Goal: Check status: Check status

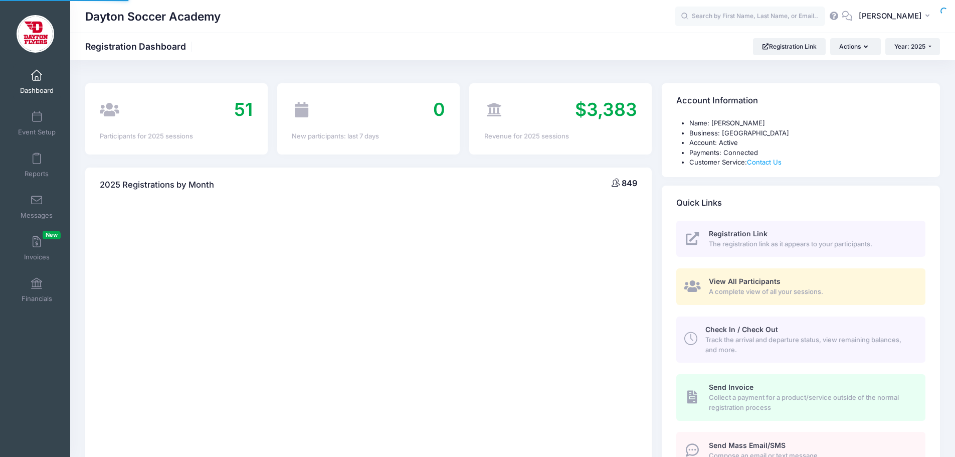
select select
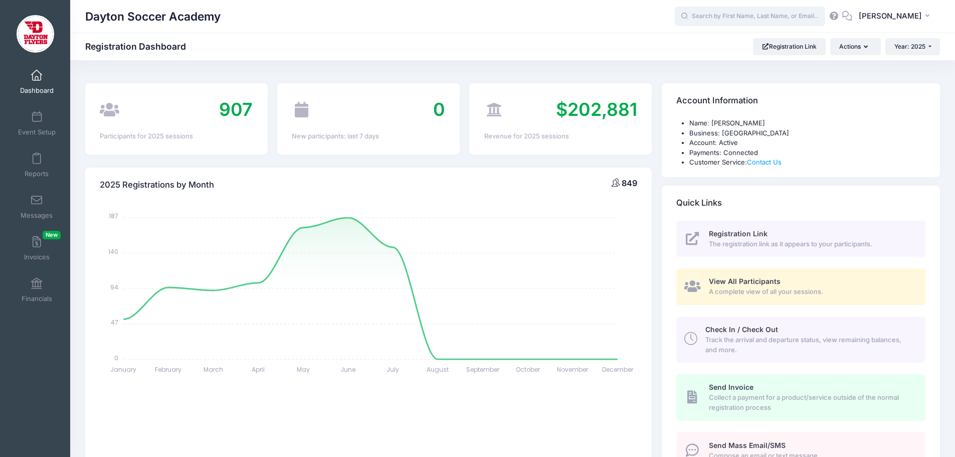
click at [733, 15] on input "text" at bounding box center [750, 17] width 150 height 20
type input "owen vance"
click at [914, 43] on span "Year: 2025" at bounding box center [909, 47] width 31 height 8
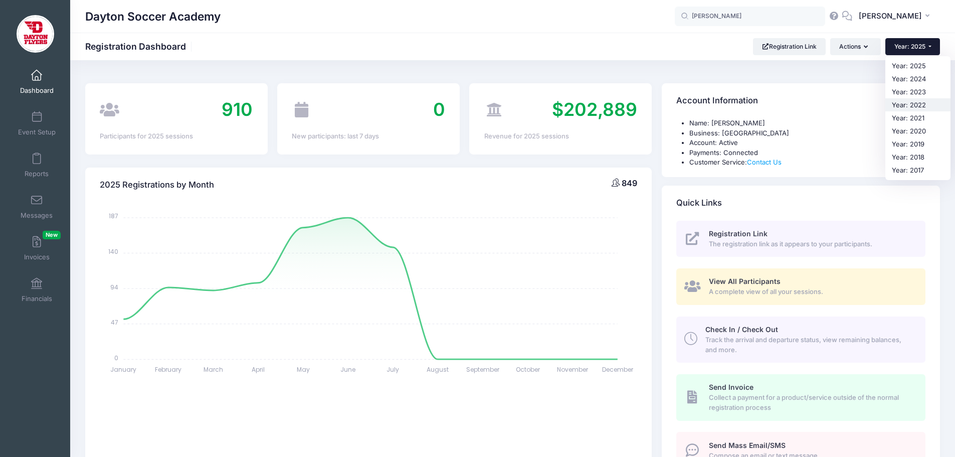
click at [910, 100] on link "Year: 2022" at bounding box center [917, 104] width 65 height 13
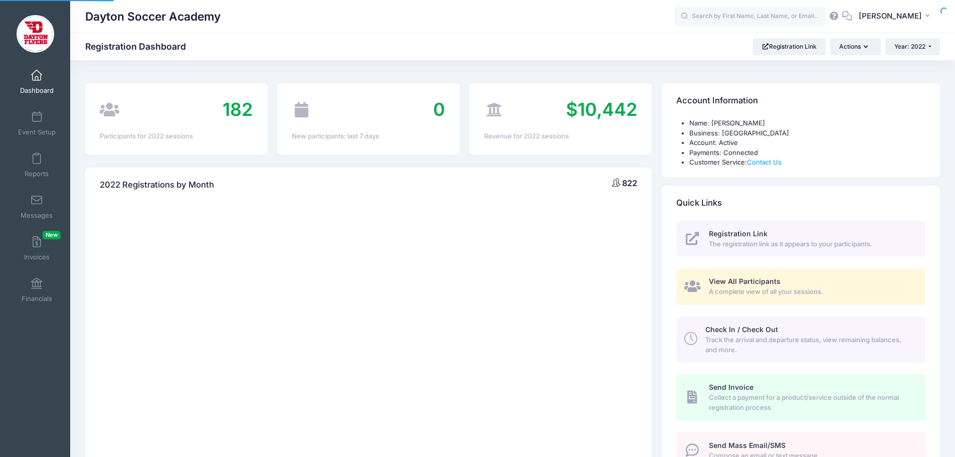
select select
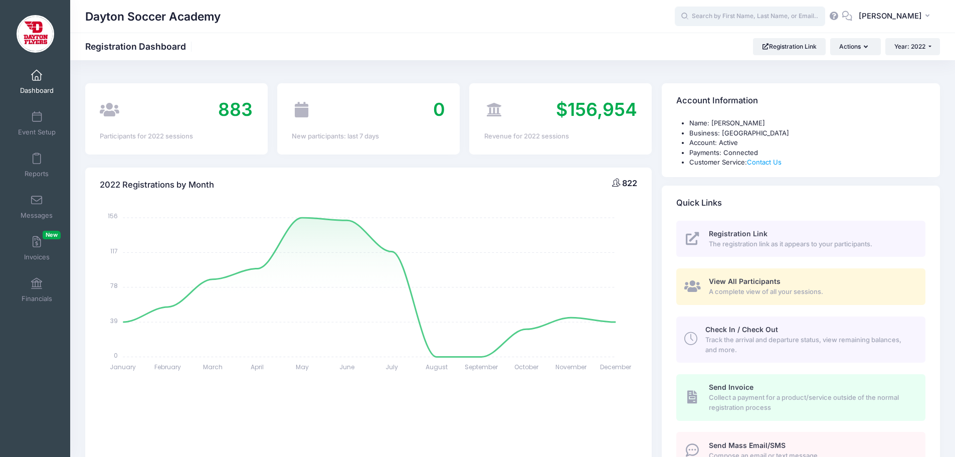
click at [728, 18] on input "text" at bounding box center [750, 17] width 150 height 20
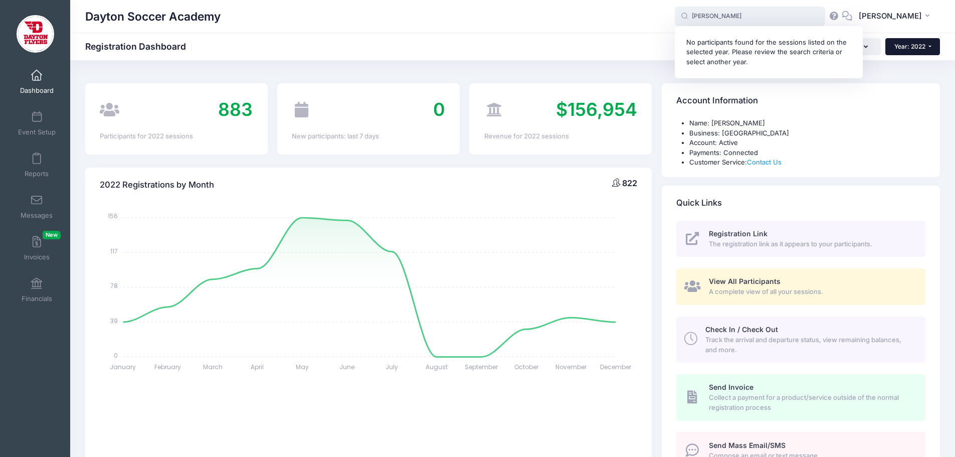
type input "owen vance"
click at [912, 51] on button "Year: 2022" at bounding box center [912, 46] width 55 height 17
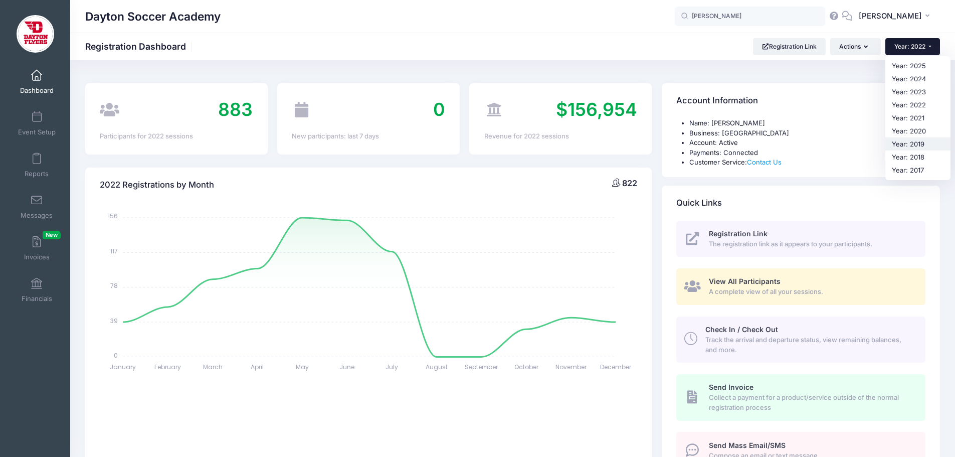
click at [913, 141] on link "Year: 2019" at bounding box center [917, 143] width 65 height 13
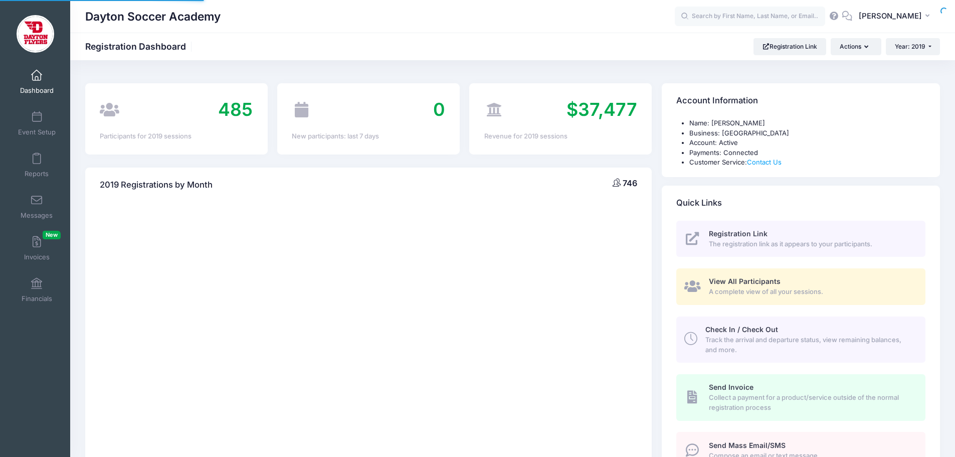
select select
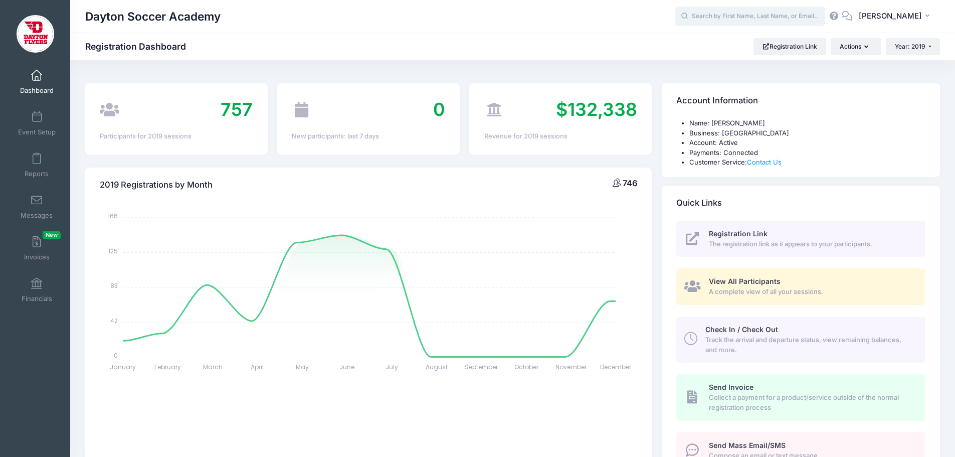
drag, startPoint x: 0, startPoint y: 0, endPoint x: 747, endPoint y: 16, distance: 747.6
click at [747, 16] on input "text" at bounding box center [750, 17] width 150 height 20
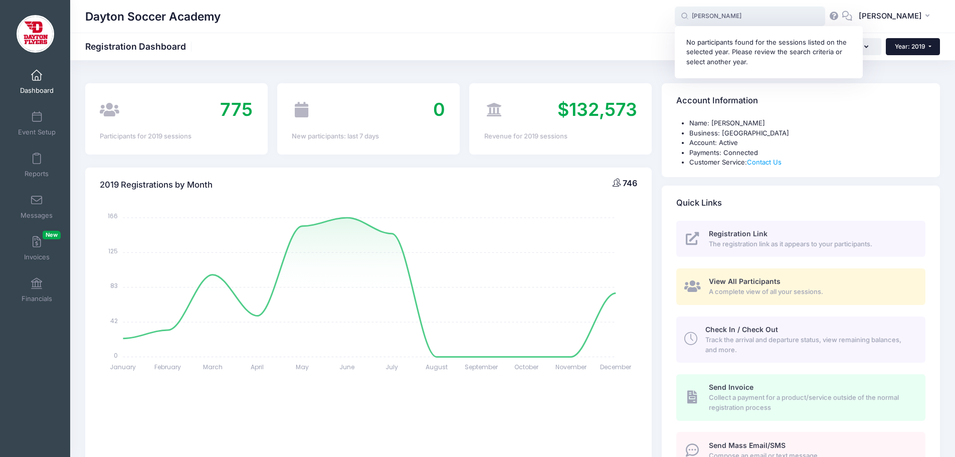
type input "[PERSON_NAME]"
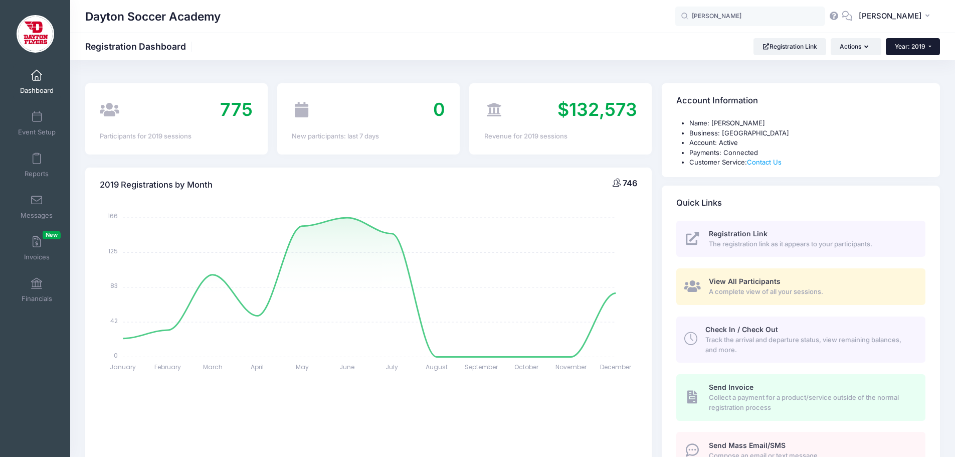
click at [916, 51] on button "Year: 2019" at bounding box center [913, 46] width 54 height 17
click at [913, 91] on link "Year: 2023" at bounding box center [918, 91] width 65 height 13
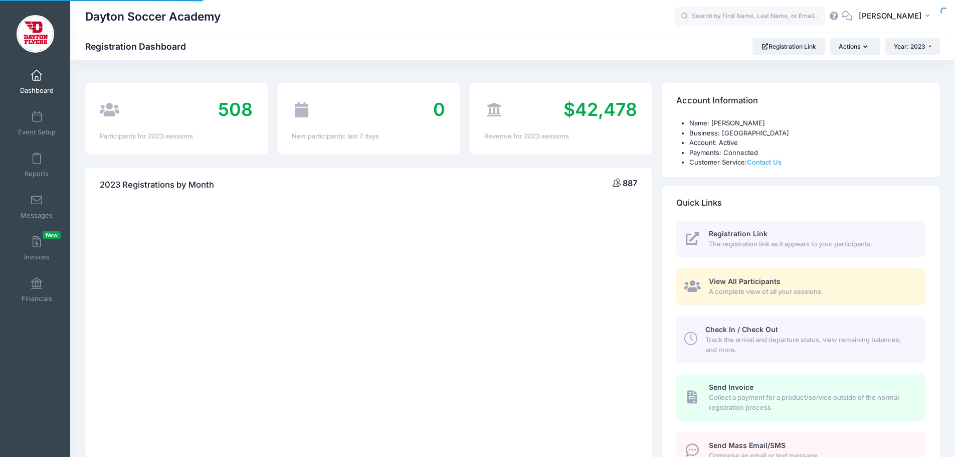
select select
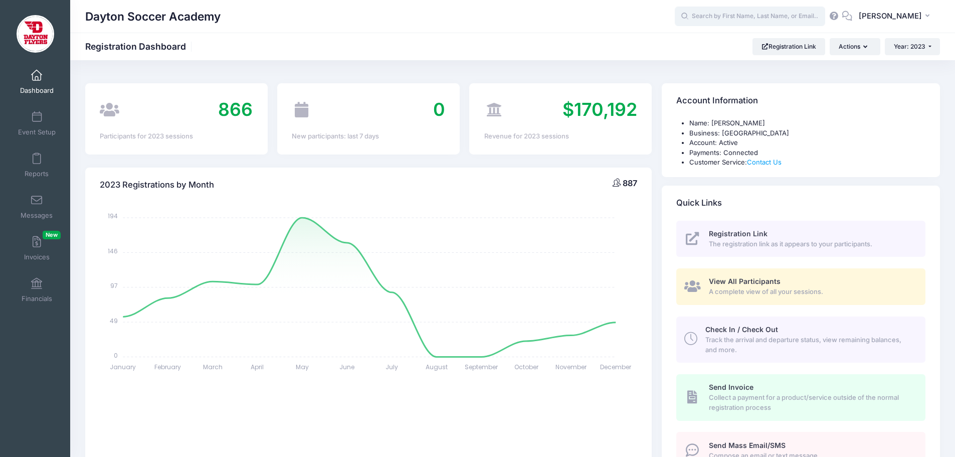
click at [782, 18] on input "text" at bounding box center [750, 17] width 150 height 20
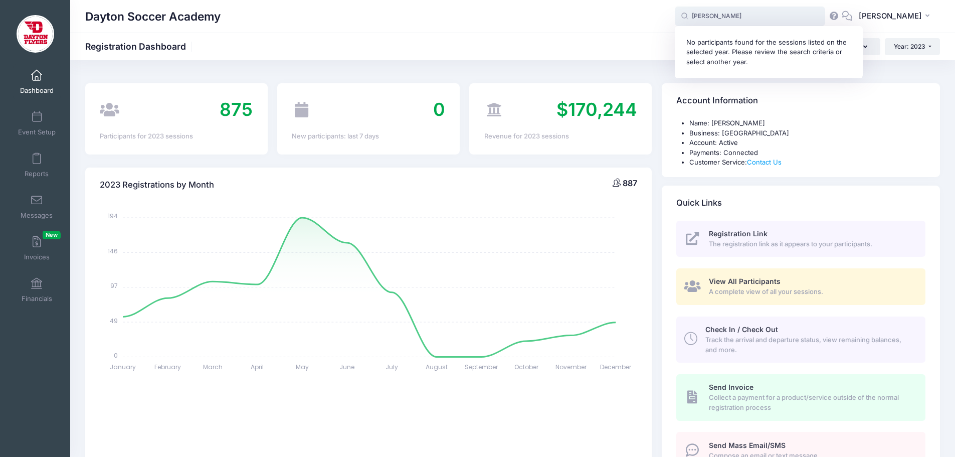
type input "[PERSON_NAME]"
click at [462, 30] on div "Dayton Soccer Academy [PERSON_NAME] No participants found for the sessions list…" at bounding box center [512, 16] width 885 height 33
